Goal: Task Accomplishment & Management: Manage account settings

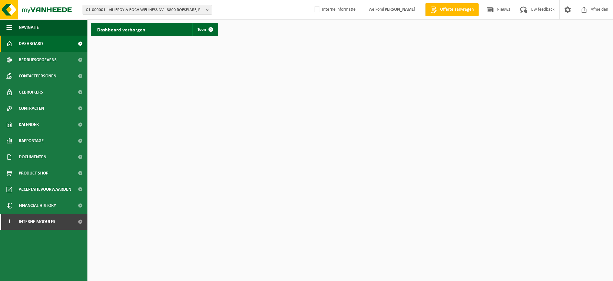
click at [189, 9] on span "01-000001 - VILLEROY & BOCH WELLNESS NV - 8800 ROESELARE, POPULIERSTRAAT 1" at bounding box center [144, 10] width 117 height 10
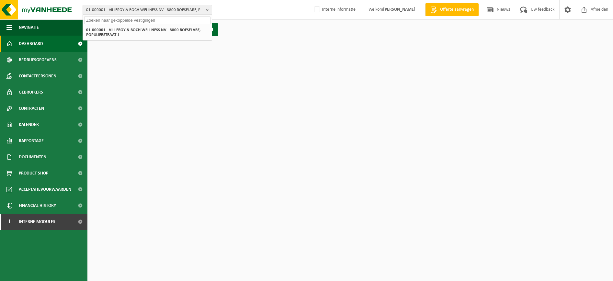
paste input "10-814393"
type input "10-814393"
click at [171, 32] on strong "10-814393 - SAMA TRADING - 9280 LEBBEKE, HEIZIJDESTRAAT 37" at bounding box center [128, 29] width 85 height 5
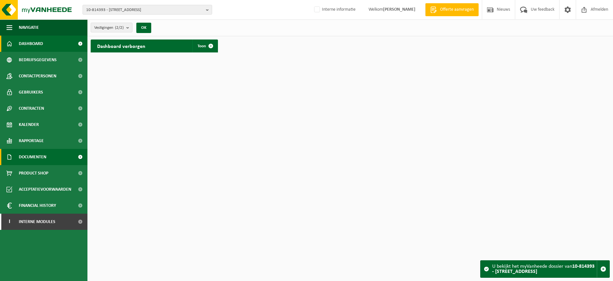
click at [42, 156] on span "Documenten" at bounding box center [33, 157] width 28 height 16
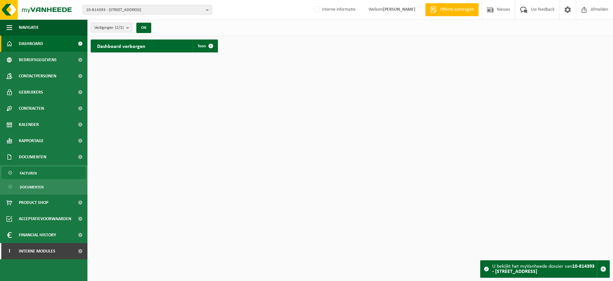
click at [35, 170] on span "Facturen" at bounding box center [28, 173] width 17 height 12
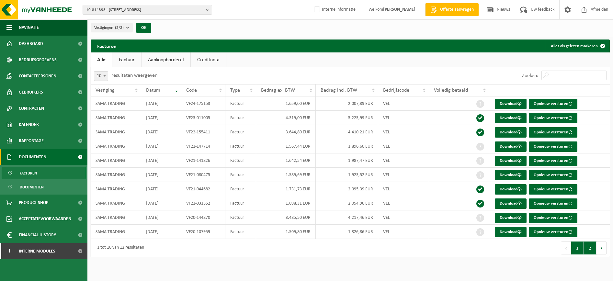
click at [591, 251] on button "2" at bounding box center [589, 247] width 13 height 13
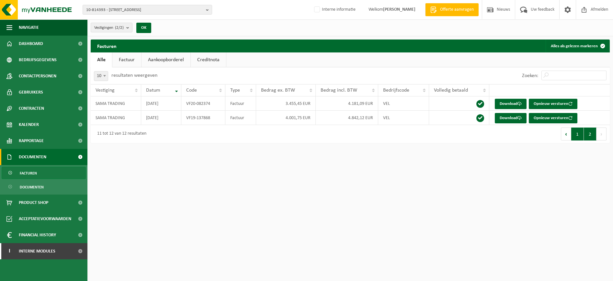
click at [572, 133] on button "1" at bounding box center [577, 133] width 13 height 13
